Goal: Navigation & Orientation: Find specific page/section

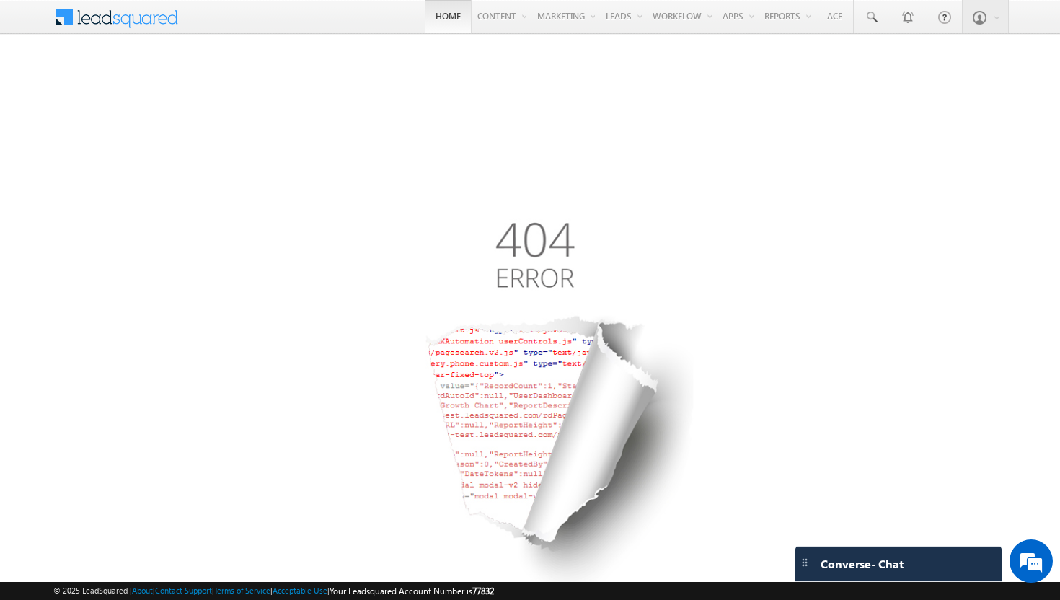
click at [425, 22] on link "Home" at bounding box center [448, 16] width 47 height 33
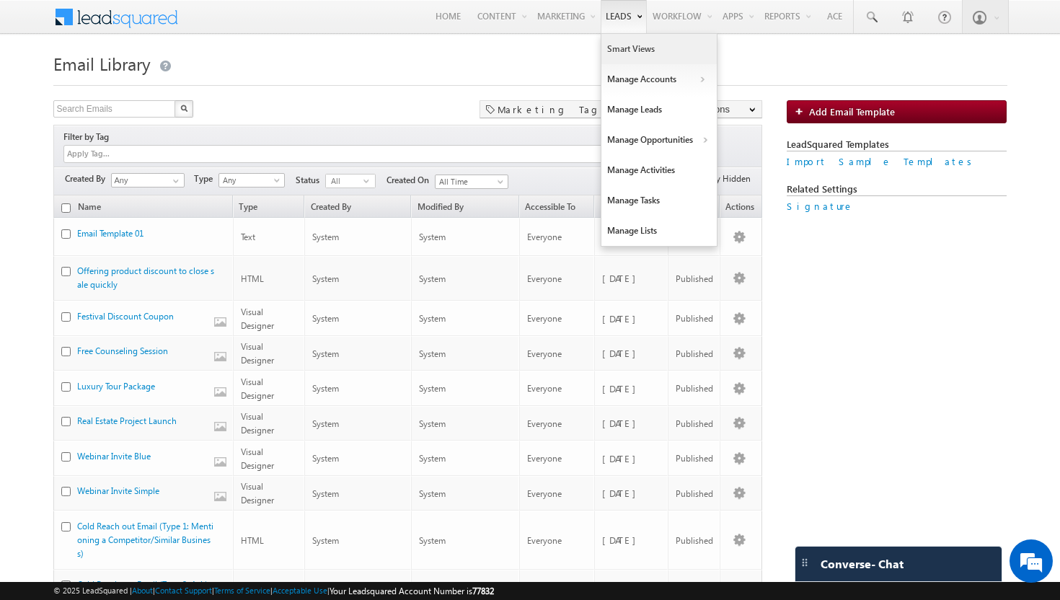
click at [622, 48] on link "Smart Views" at bounding box center [658, 49] width 115 height 30
